Goal: Task Accomplishment & Management: Use online tool/utility

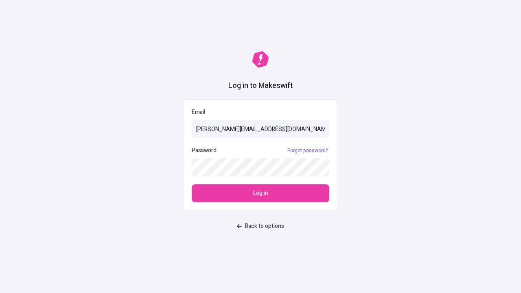
type input "[PERSON_NAME][EMAIL_ADDRESS][DOMAIN_NAME]"
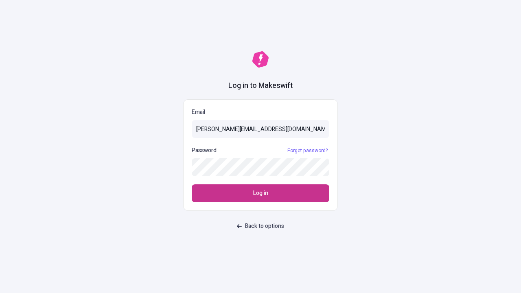
click at [260, 193] on span "Log in" at bounding box center [260, 193] width 15 height 9
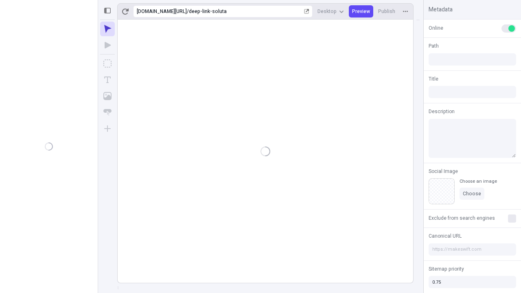
type input "/deep-link-soluta"
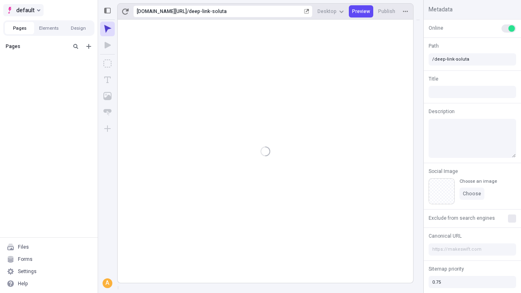
click at [23, 10] on span "default" at bounding box center [25, 10] width 18 height 10
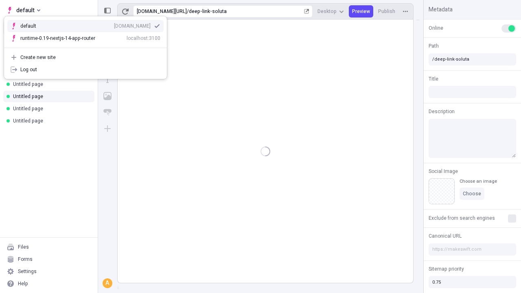
click at [114, 24] on div "[DOMAIN_NAME]" at bounding box center [132, 26] width 37 height 7
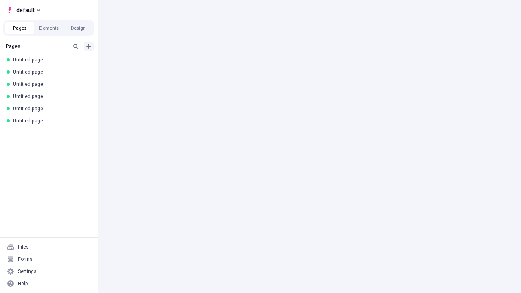
click at [89, 46] on icon "Add new" at bounding box center [88, 46] width 5 height 5
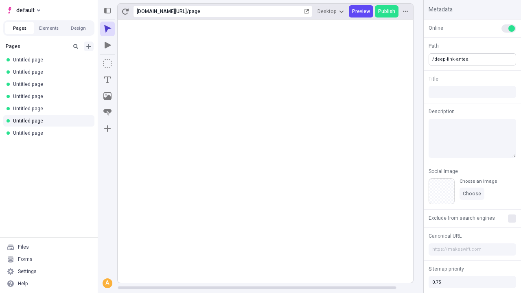
type input "/deep-link-antea"
click at [89, 46] on icon "Add new" at bounding box center [88, 46] width 5 height 5
click at [132, 63] on span "Blank page" at bounding box center [137, 63] width 50 height 7
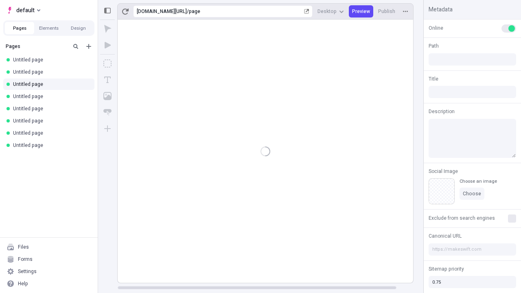
type input "/page"
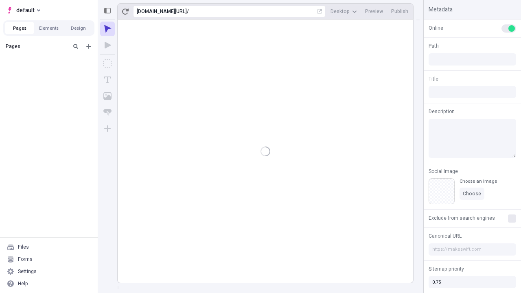
type input "/deep-link-antea"
